Goal: Navigation & Orientation: Understand site structure

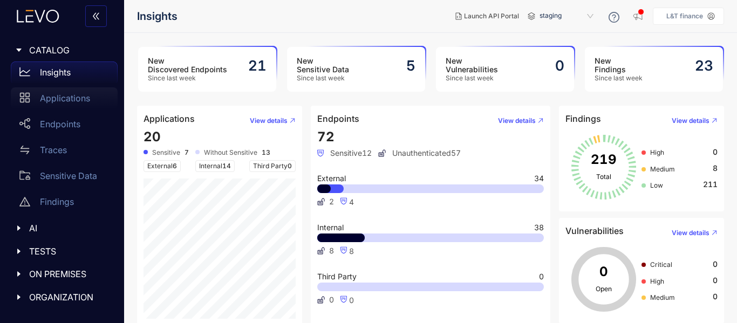
click at [80, 102] on p "Applications" at bounding box center [65, 98] width 50 height 10
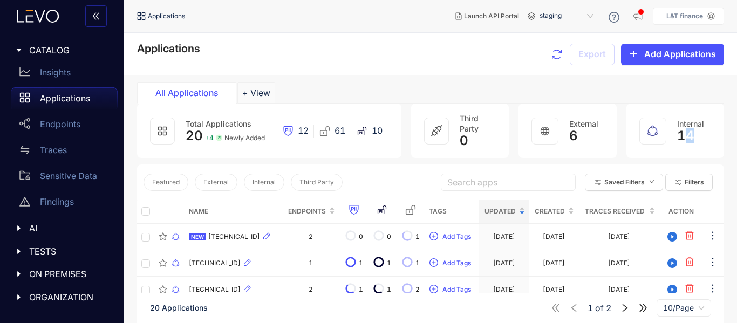
click at [689, 136] on span "14" at bounding box center [685, 135] width 17 height 15
drag, startPoint x: 674, startPoint y: 135, endPoint x: 660, endPoint y: 133, distance: 14.7
click at [672, 135] on div "Internal 14" at bounding box center [676, 131] width 98 height 54
click at [653, 133] on icon at bounding box center [653, 131] width 13 height 13
click at [262, 89] on button "+ View" at bounding box center [257, 93] width 38 height 22
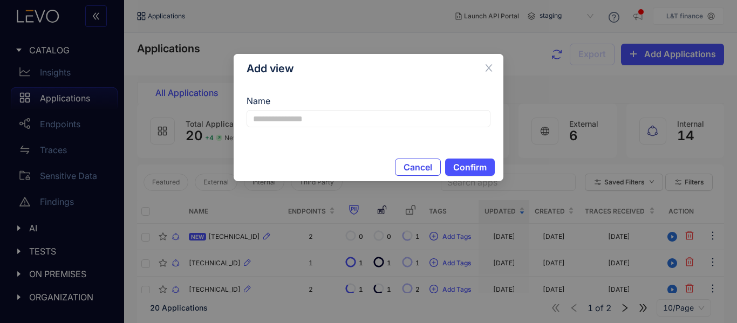
click at [415, 171] on span "Cancel" at bounding box center [418, 167] width 29 height 10
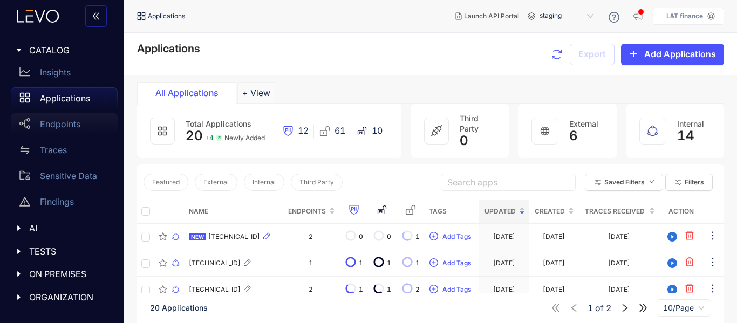
click at [64, 124] on p "Endpoints" at bounding box center [60, 124] width 40 height 10
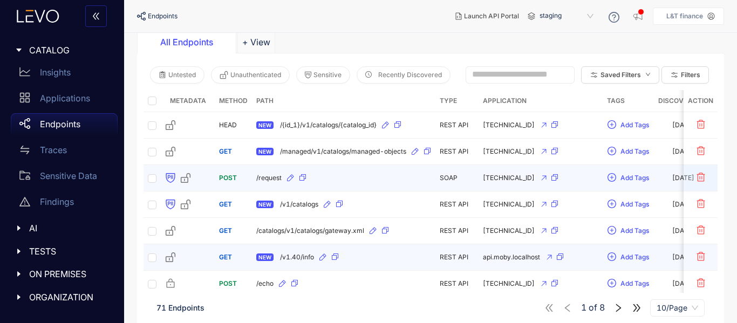
scroll to position [22, 0]
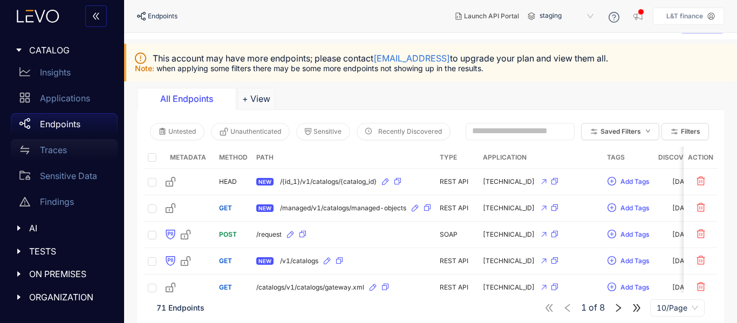
click at [66, 151] on p "Traces" at bounding box center [53, 150] width 27 height 10
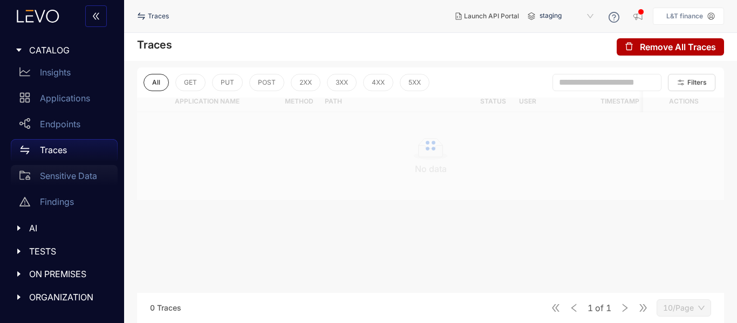
click at [64, 177] on p "Sensitive Data" at bounding box center [68, 176] width 57 height 10
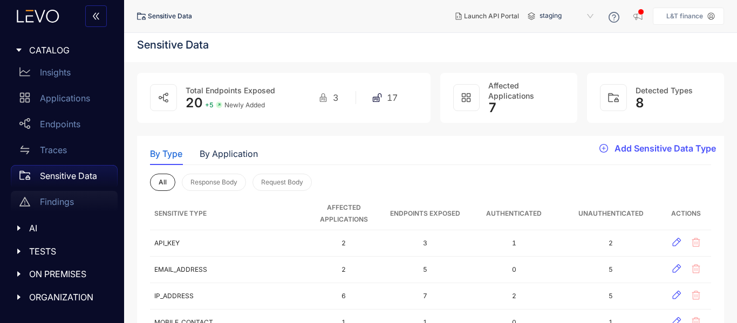
click at [58, 205] on p "Findings" at bounding box center [57, 202] width 34 height 10
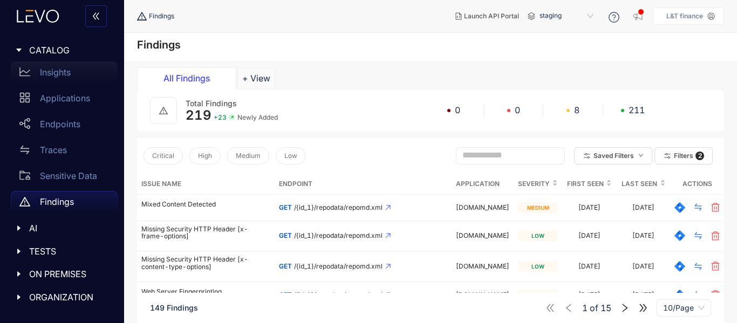
click at [67, 82] on div "Insights" at bounding box center [64, 73] width 107 height 22
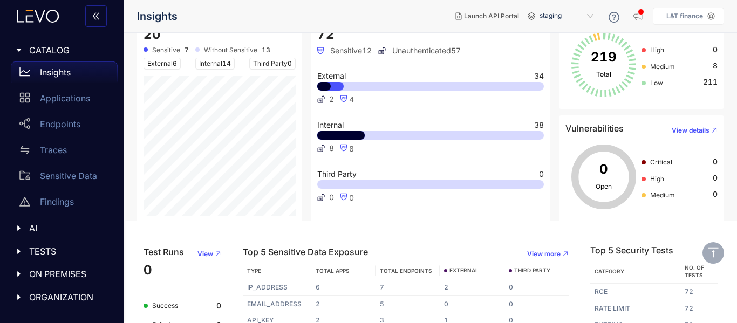
scroll to position [153, 0]
